Goal: Check status

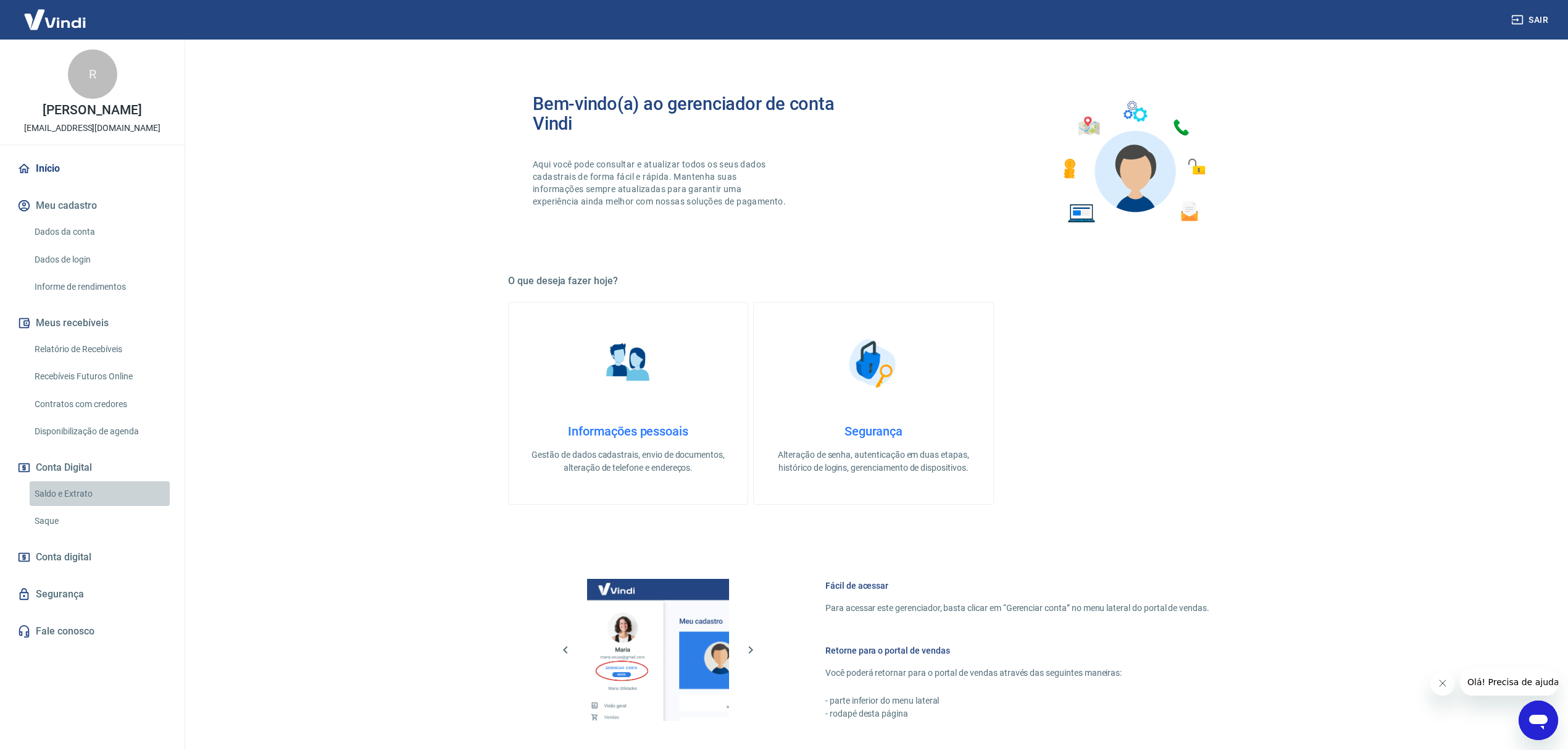
click at [102, 490] on link "Saldo e Extrato" at bounding box center [100, 493] width 140 height 25
